Goal: Ask a question

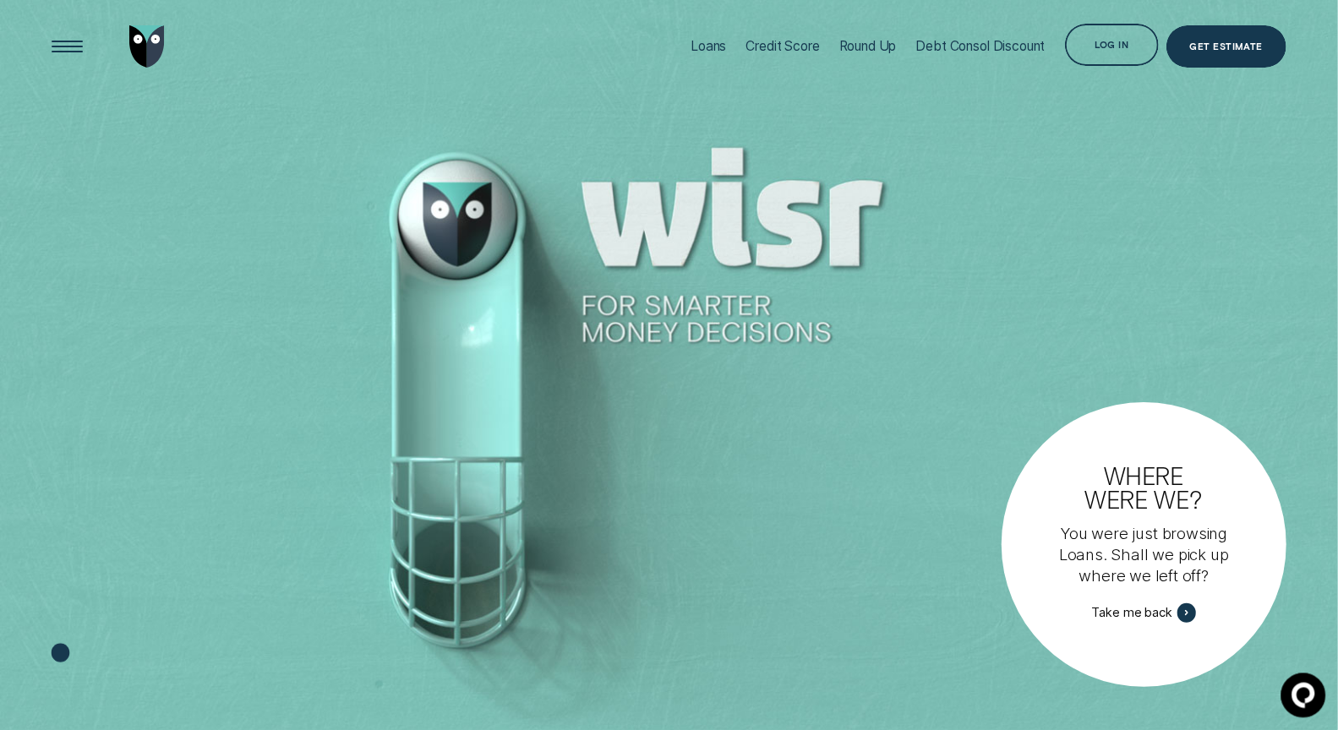
click at [1293, 700] on icon at bounding box center [1300, 692] width 21 height 23
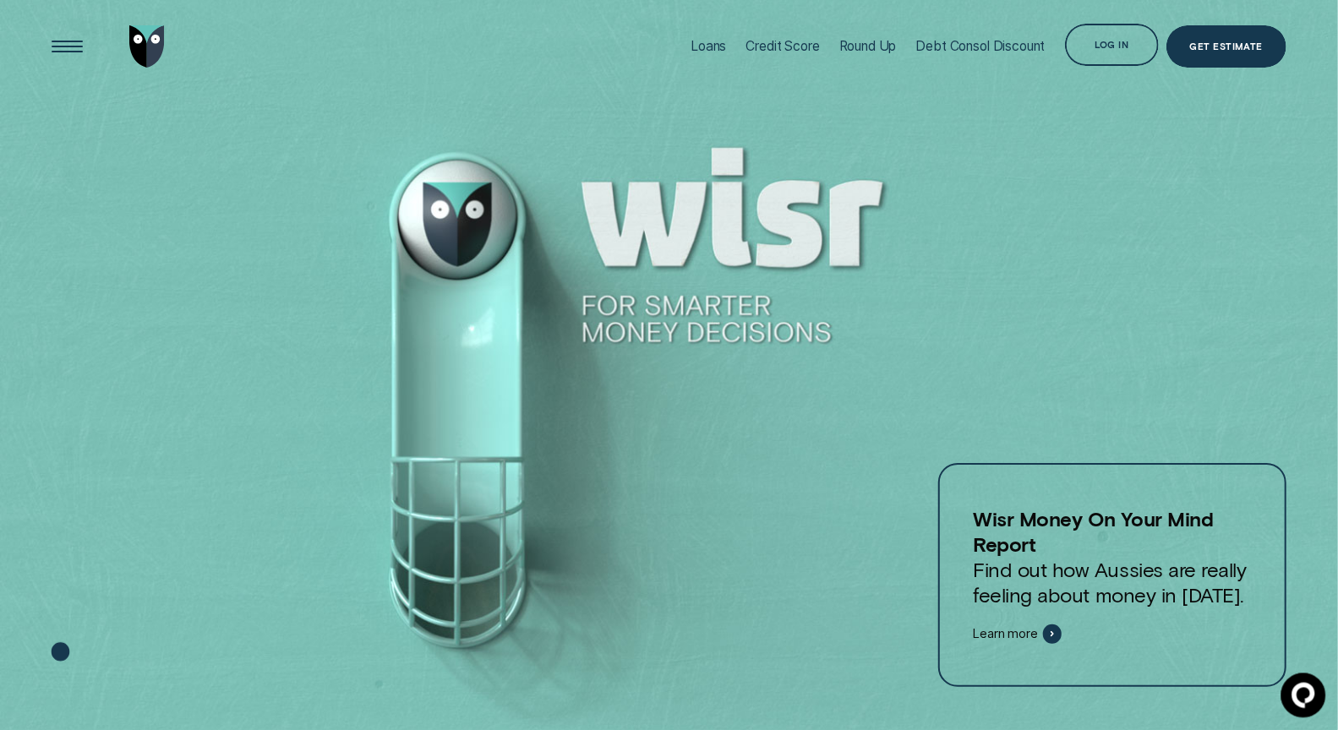
click at [1305, 692] on circle at bounding box center [1300, 693] width 41 height 41
click at [1290, 702] on circle at bounding box center [1300, 693] width 41 height 41
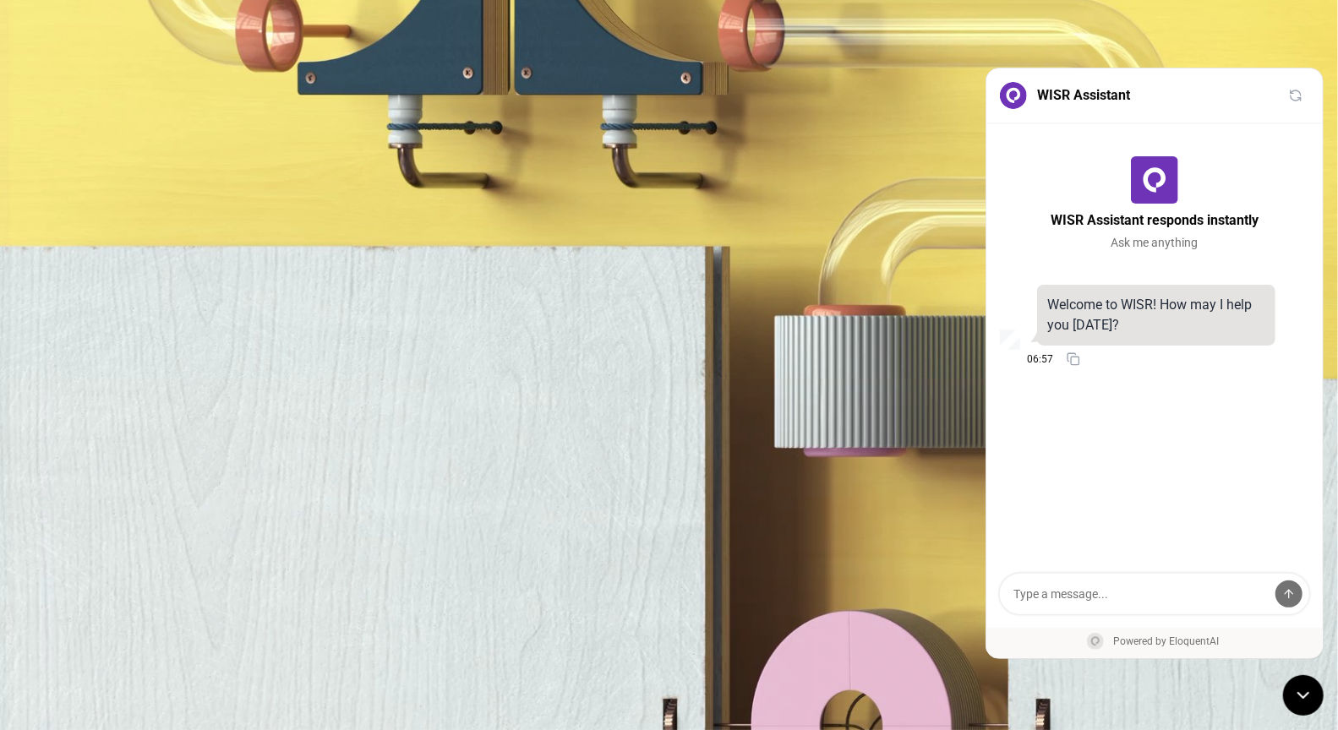
scroll to position [1262, 0]
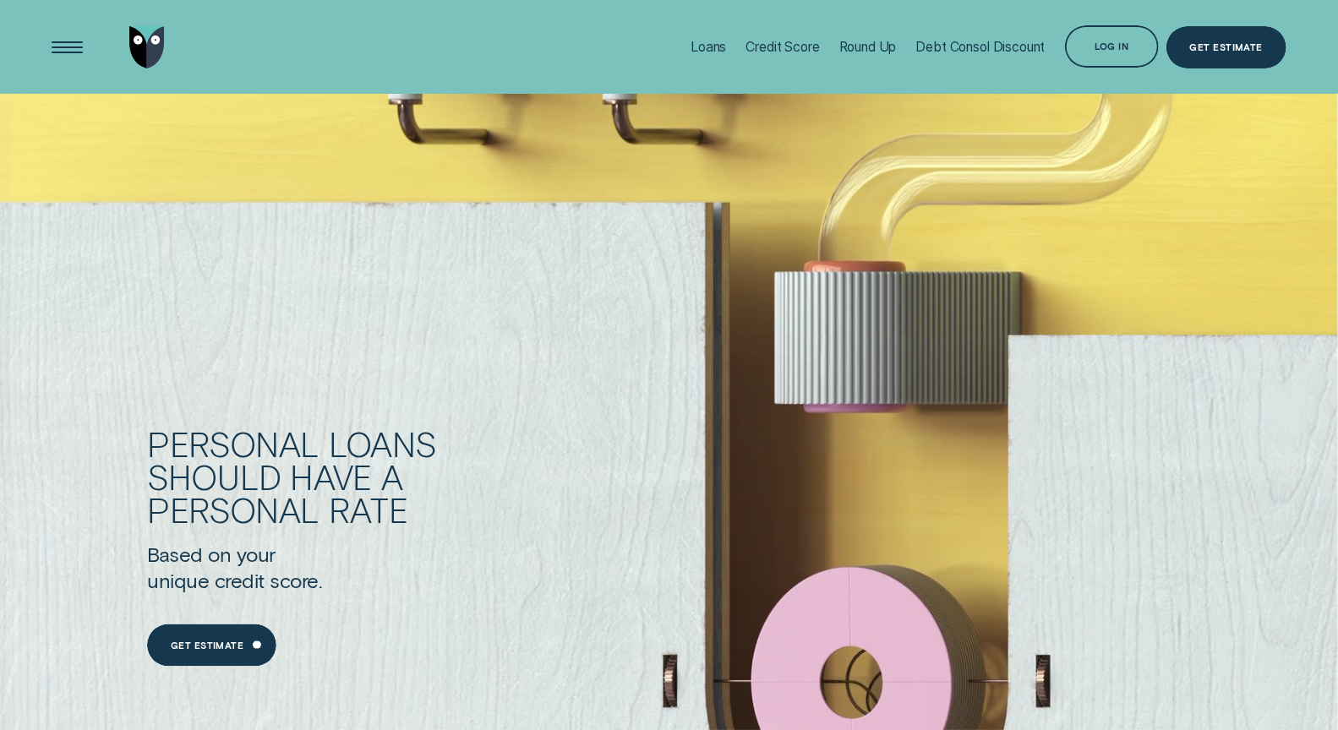
scroll to position [1101, 0]
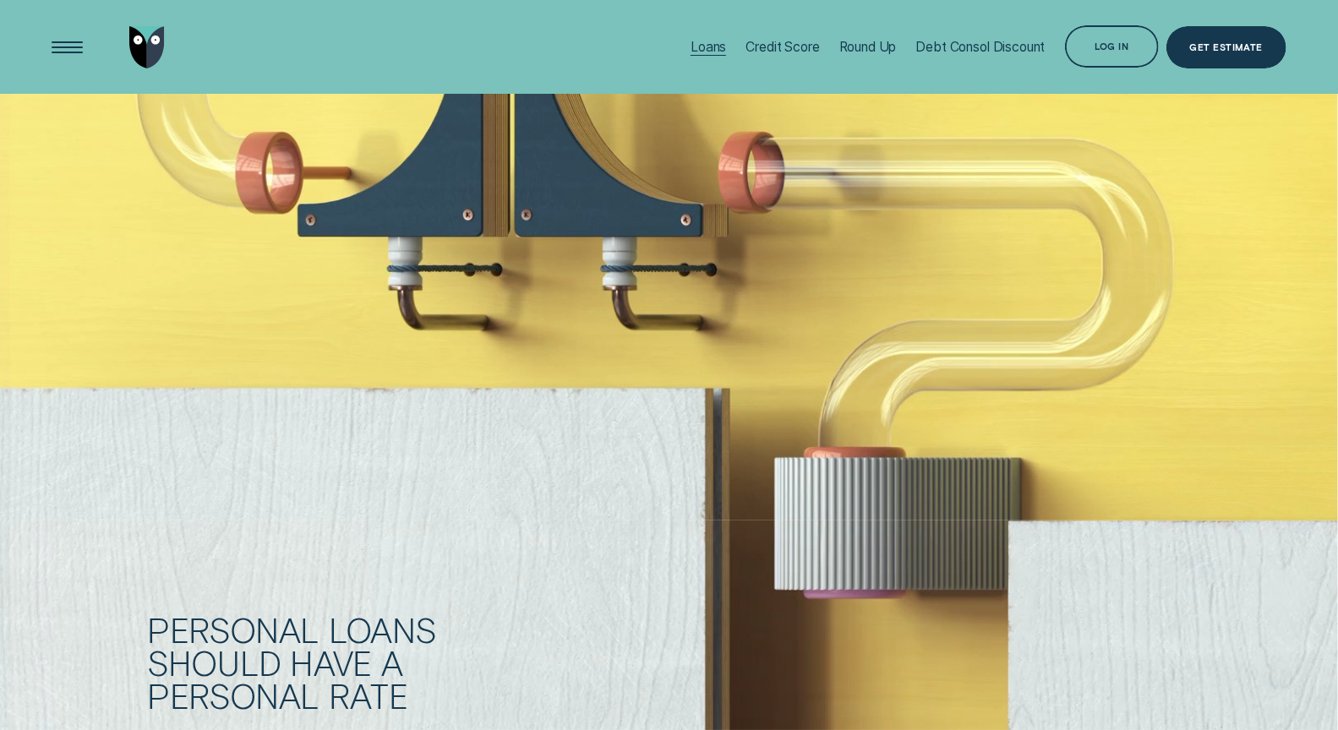
click at [696, 38] on div "Loans" at bounding box center [707, 47] width 35 height 94
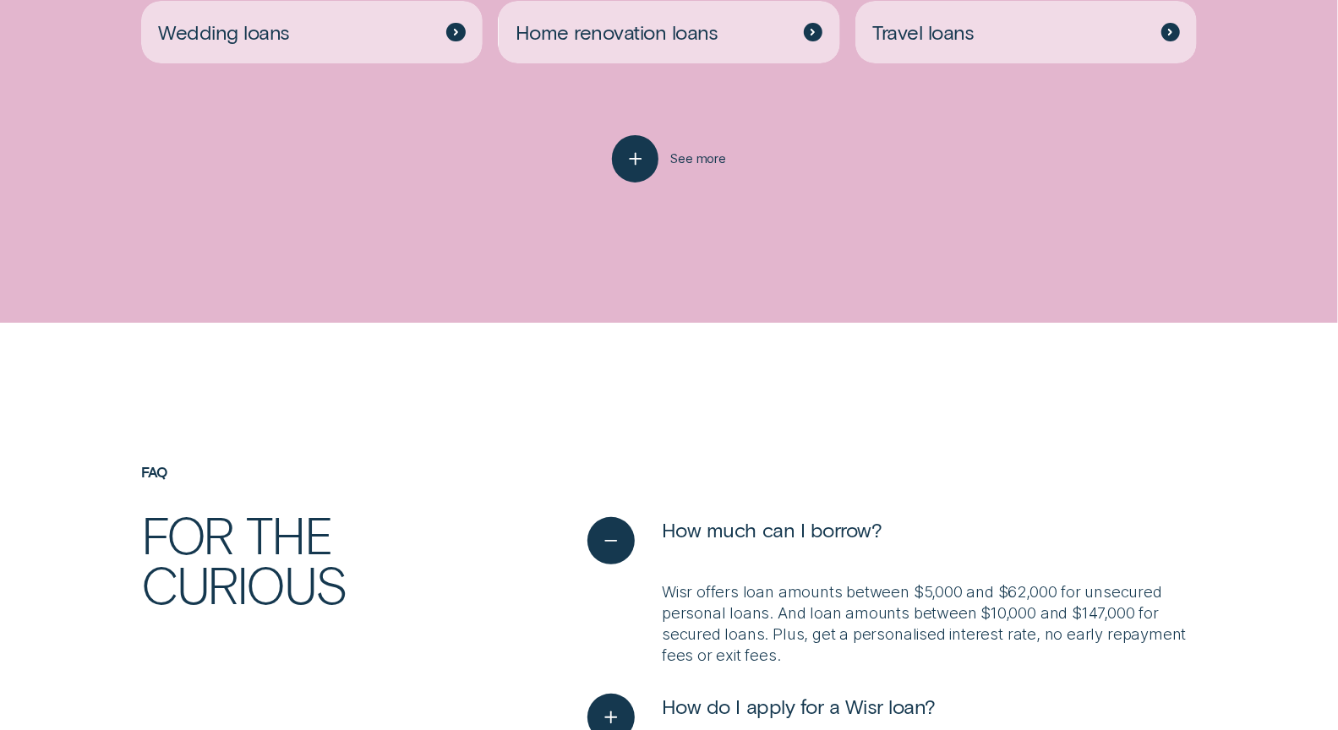
scroll to position [4402, 0]
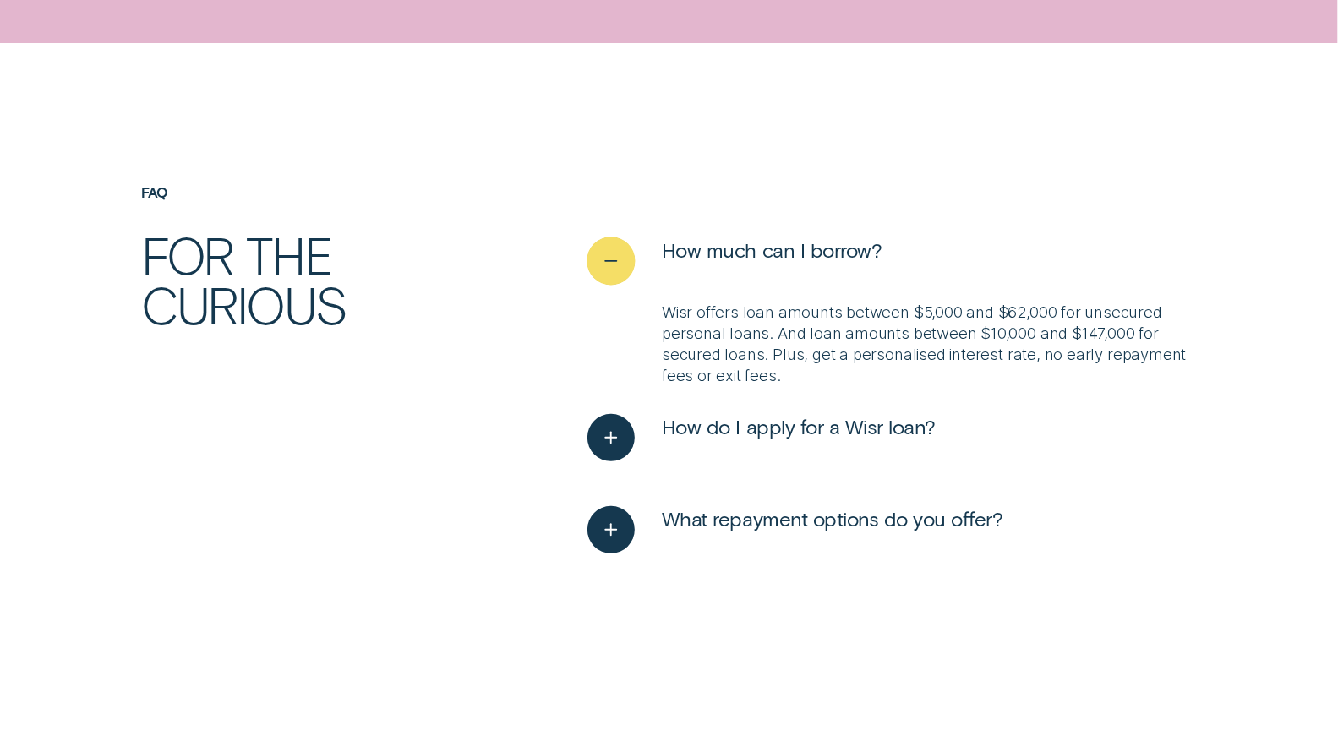
drag, startPoint x: 655, startPoint y: 255, endPoint x: 877, endPoint y: 254, distance: 222.2
click at [877, 254] on button "How much can I borrow?" at bounding box center [734, 260] width 294 height 47
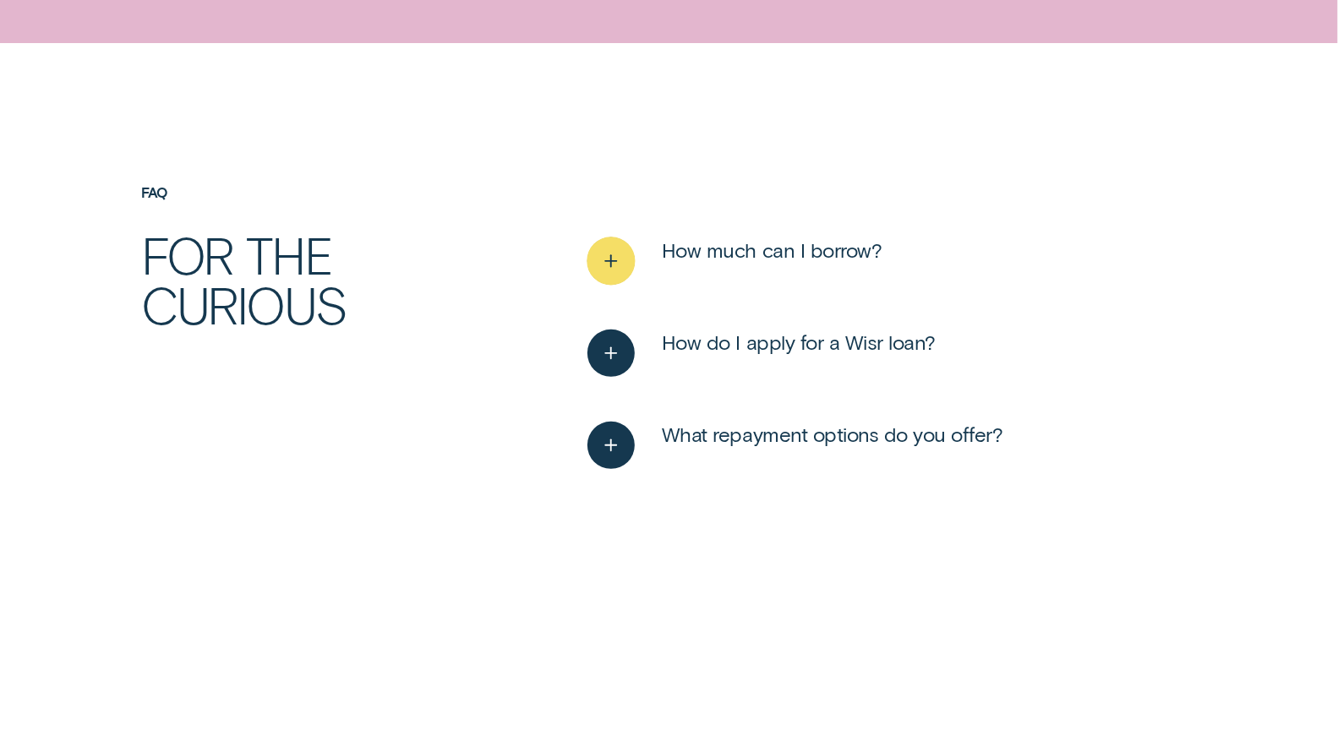
drag, startPoint x: 647, startPoint y: 251, endPoint x: 917, endPoint y: 253, distance: 269.5
click at [917, 253] on div "How much can I borrow?" at bounding box center [891, 260] width 609 height 47
drag, startPoint x: 917, startPoint y: 253, endPoint x: 635, endPoint y: 253, distance: 281.4
click at [635, 253] on div "How much can I borrow?" at bounding box center [891, 260] width 609 height 47
copy button "How much can I borrow?"
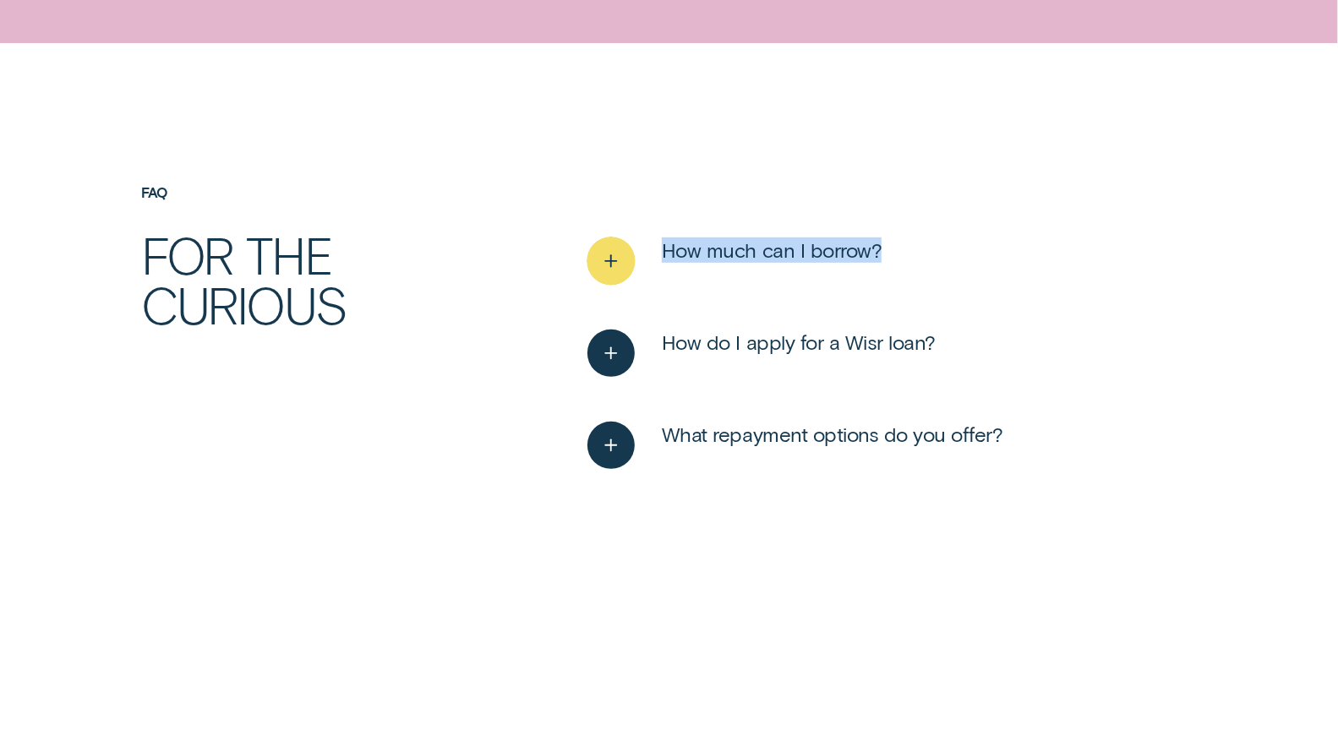
click at [596, 240] on div "See more" at bounding box center [611, 261] width 48 height 48
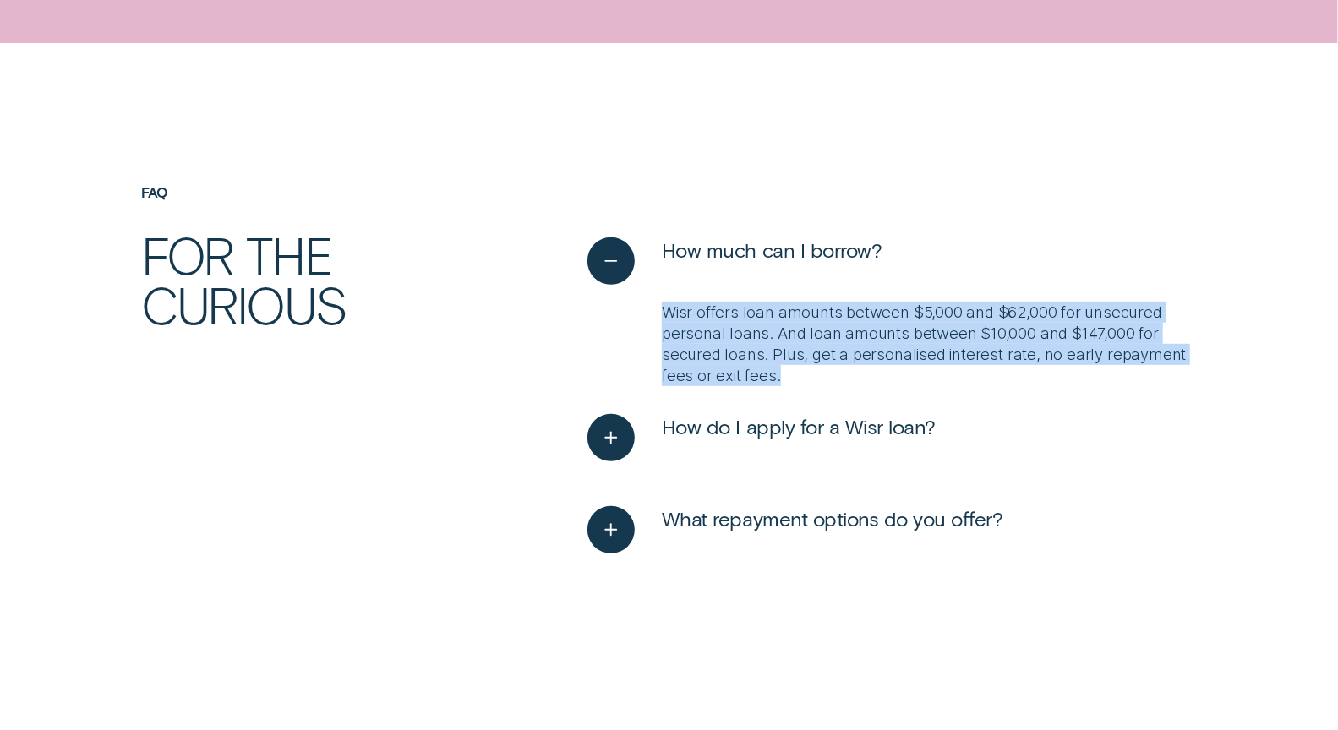
drag, startPoint x: 921, startPoint y: 379, endPoint x: 627, endPoint y: 305, distance: 303.3
click at [627, 305] on div "Wisr offers loan amounts between $5,000 and $62,000 for unsecured personal loan…" at bounding box center [891, 344] width 609 height 84
copy p "Wisr offers loan amounts between $5,000 and $62,000 for unsecured personal loan…"
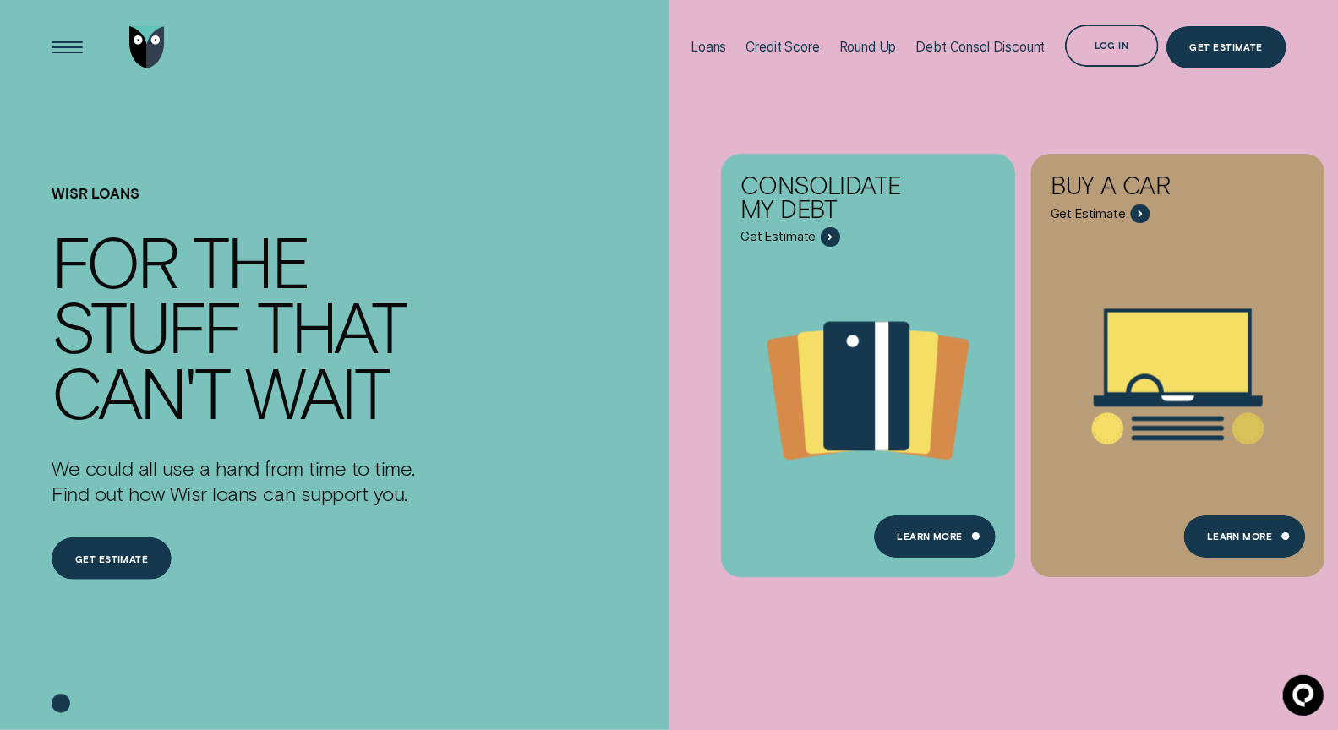
scroll to position [0, 0]
click at [1302, 684] on icon at bounding box center [1300, 692] width 21 height 23
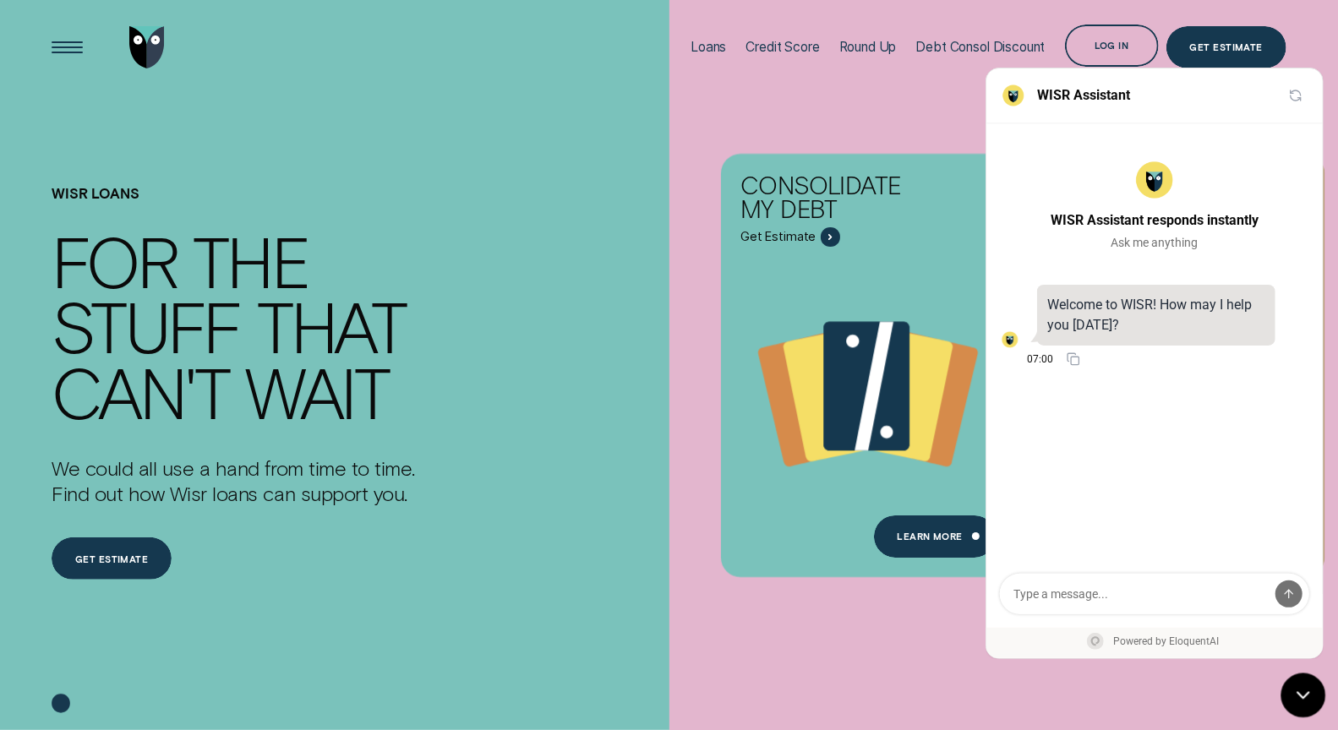
click at [1299, 700] on icon at bounding box center [1300, 693] width 20 height 20
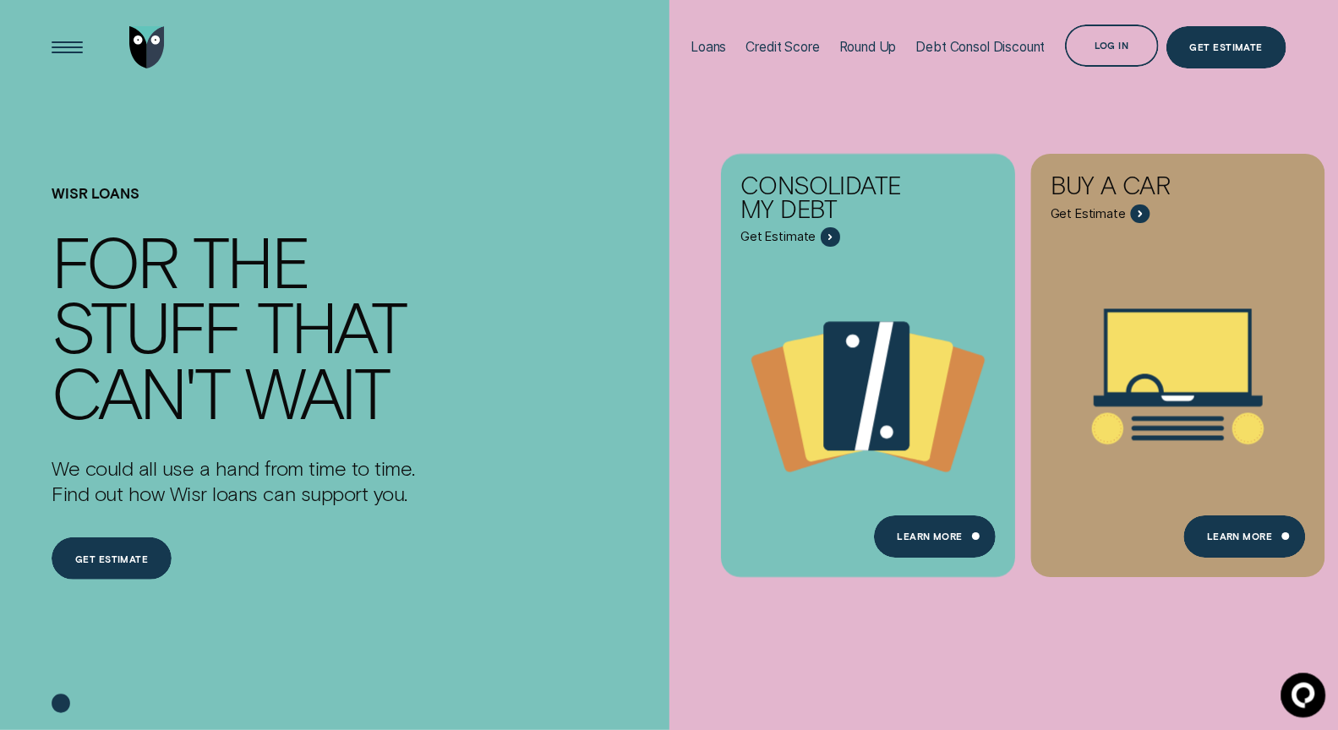
click at [1292, 692] on icon at bounding box center [1300, 692] width 21 height 23
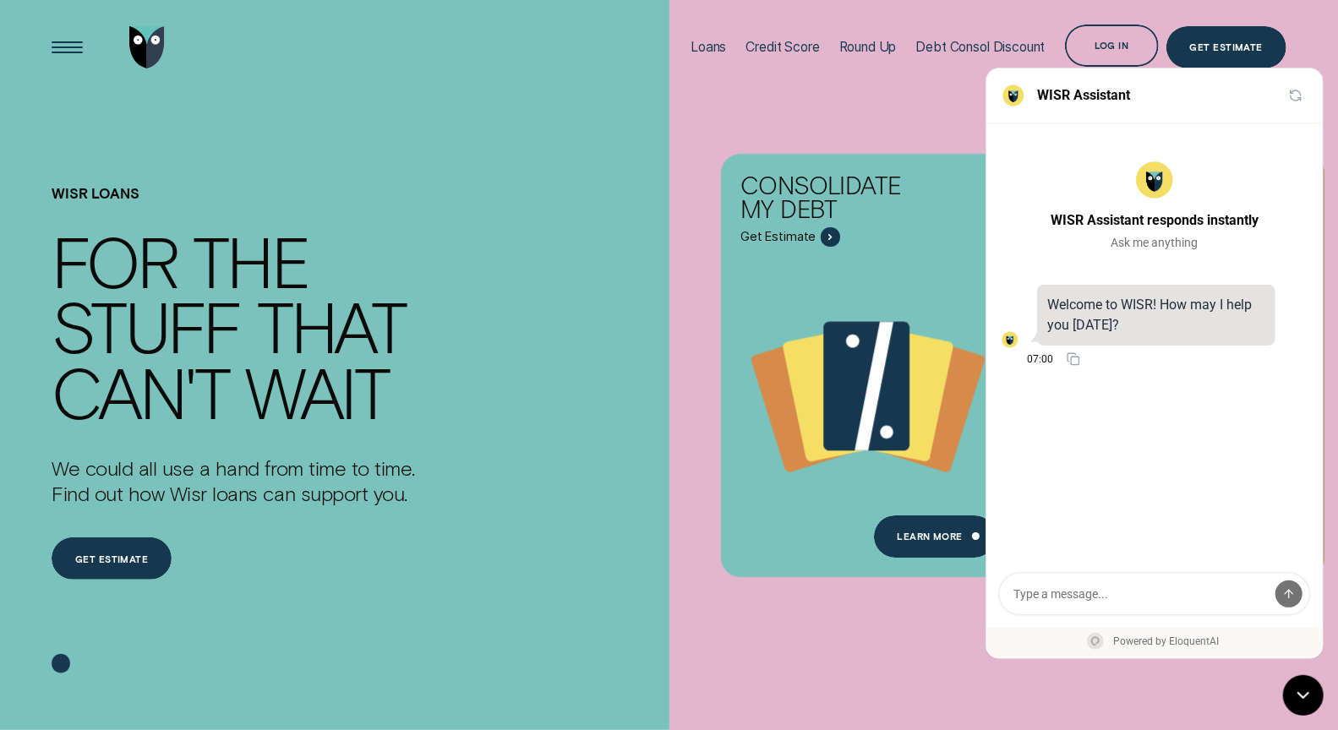
click at [1082, 599] on textarea at bounding box center [1153, 593] width 309 height 41
type textarea "Can I get loan for a used car?"
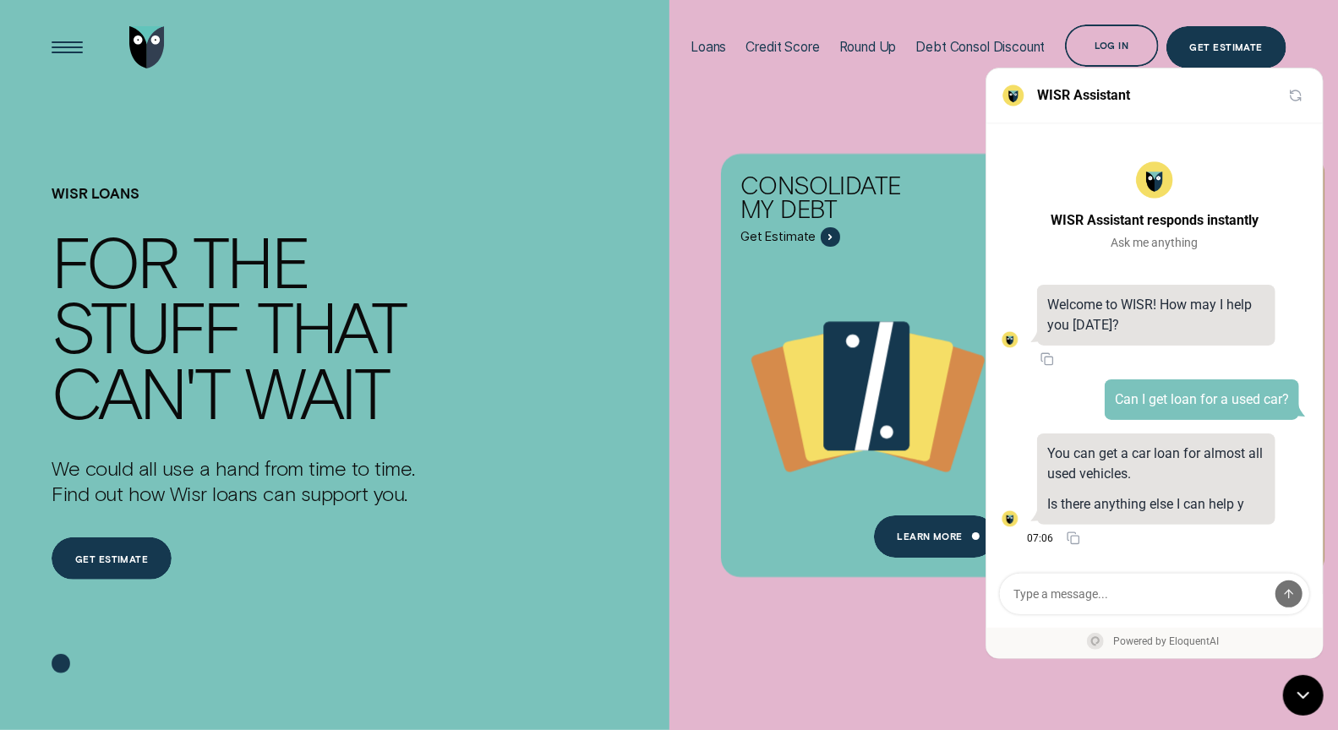
scroll to position [10, 0]
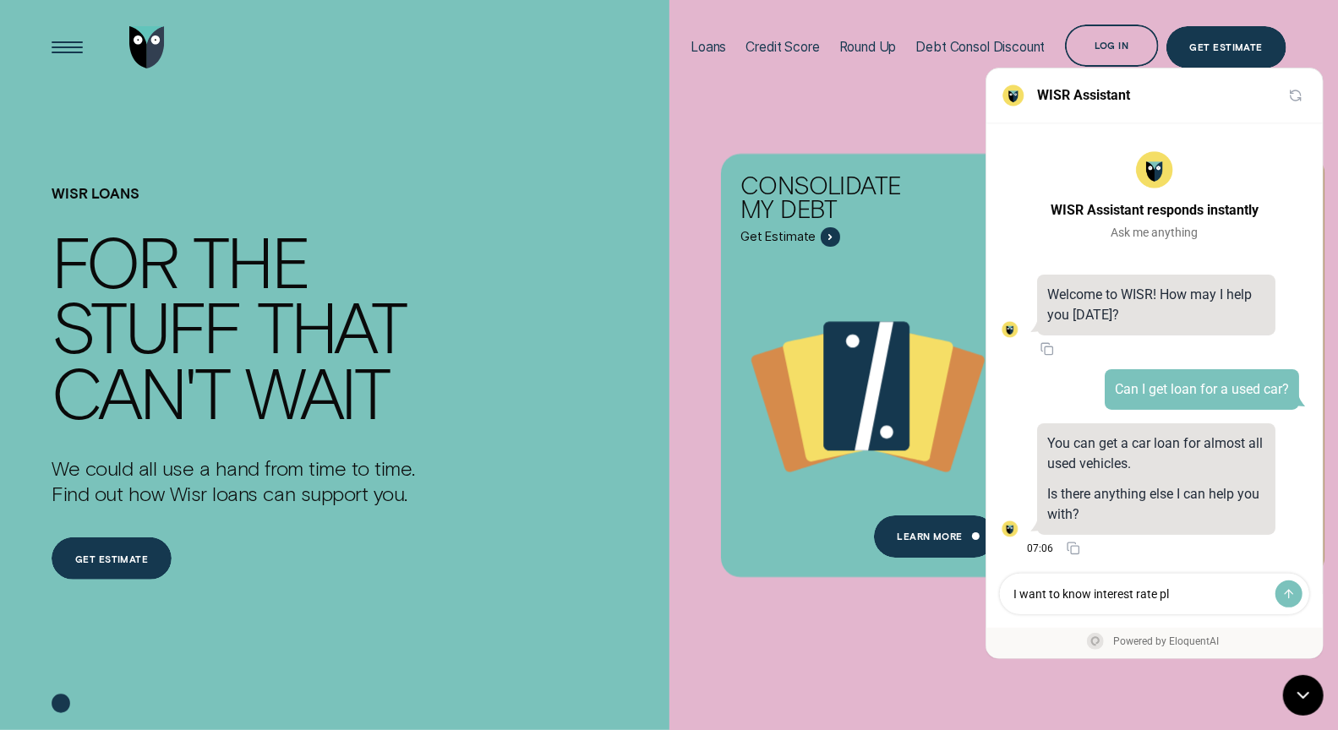
type textarea "I want to know interest rate pls"
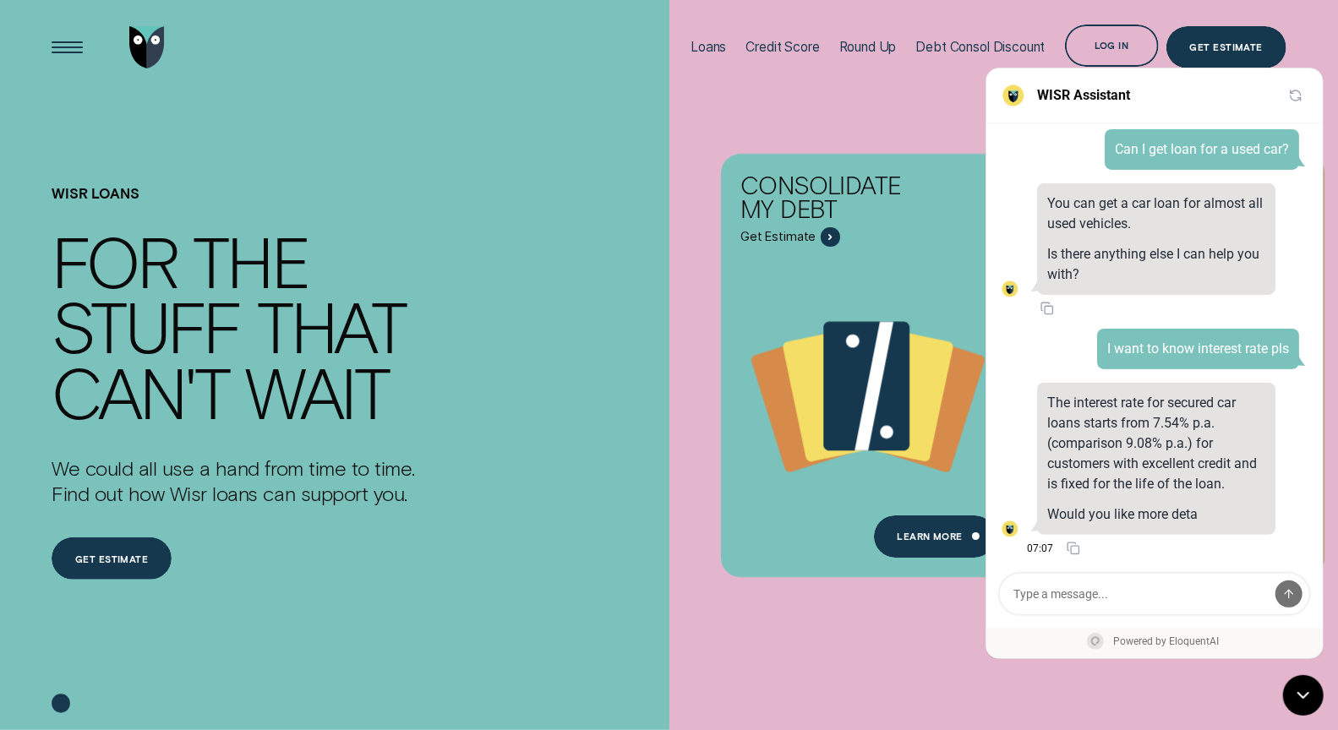
scroll to position [271, 0]
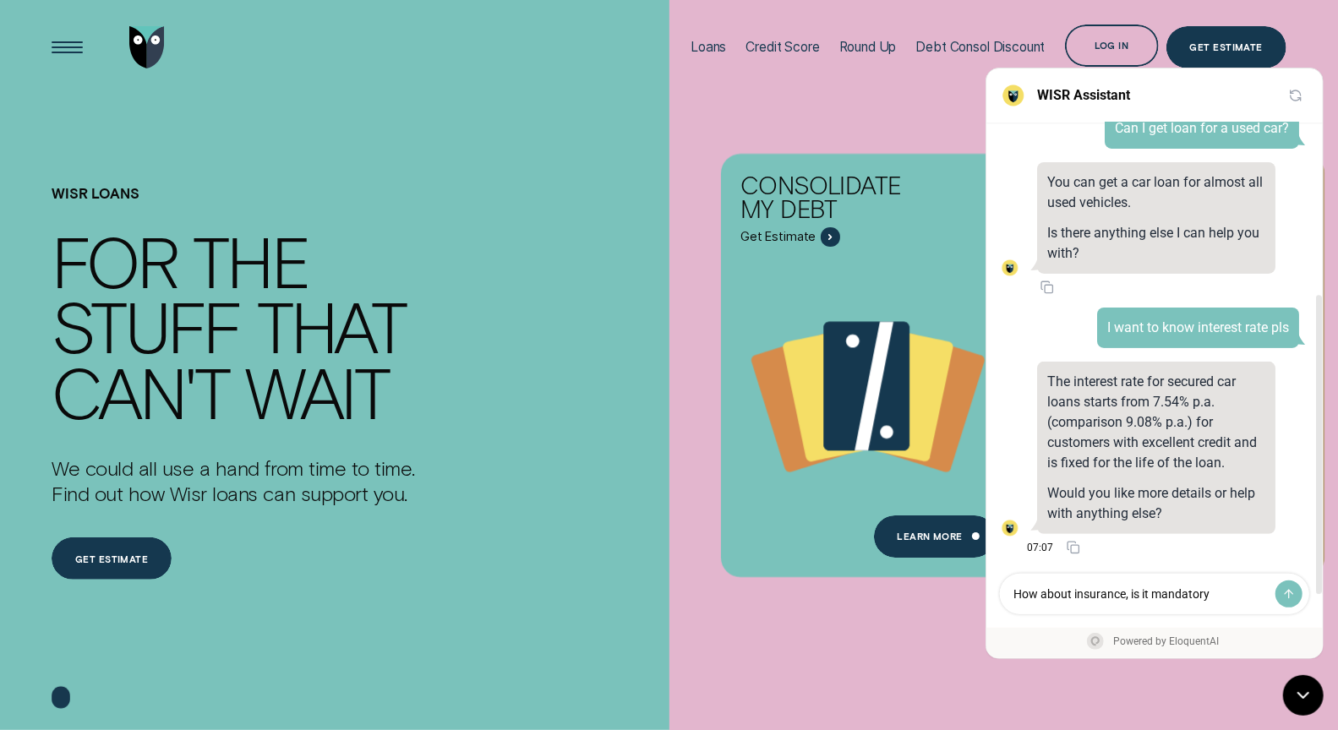
type textarea "How about insurance, is it mandatory?"
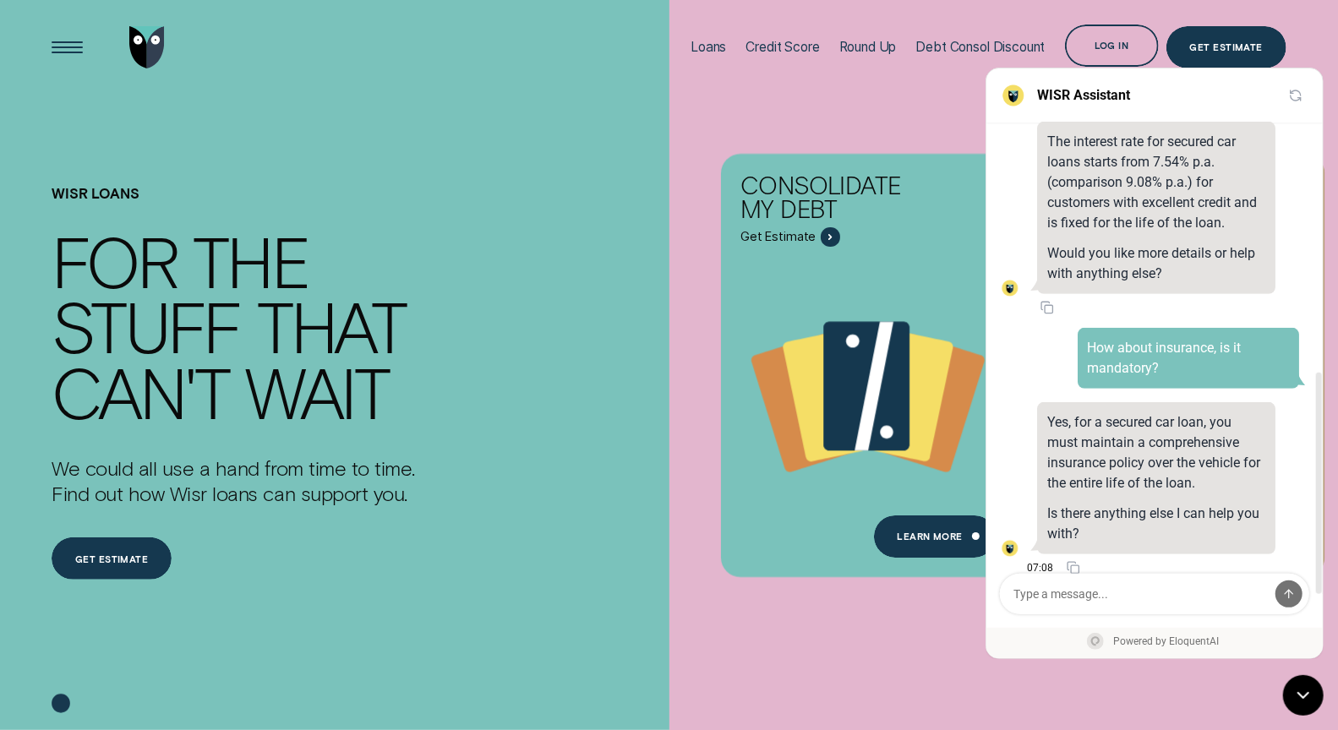
scroll to position [531, 0]
